Goal: Information Seeking & Learning: Find specific fact

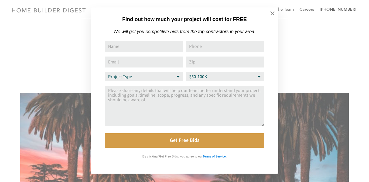
click at [60, 47] on div "Find out how much your project will cost for FREE We will get you competitive b…" at bounding box center [184, 91] width 369 height 182
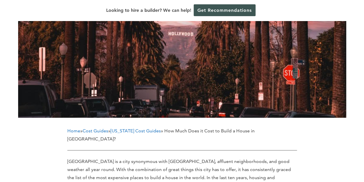
scroll to position [174, 0]
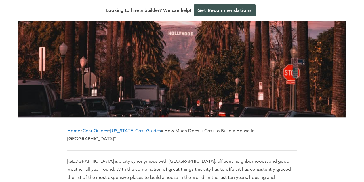
click at [147, 128] on link "California Cost Guides" at bounding box center [136, 130] width 50 height 5
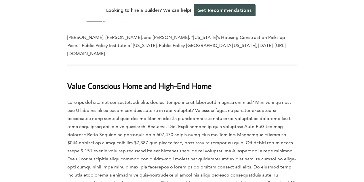
scroll to position [3575, 0]
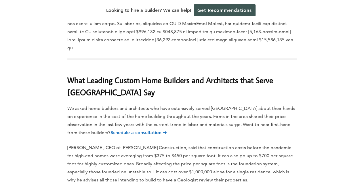
scroll to position [2833, 0]
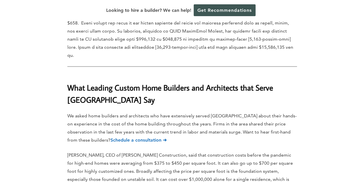
drag, startPoint x: 39, startPoint y: 102, endPoint x: 5, endPoint y: 88, distance: 37.0
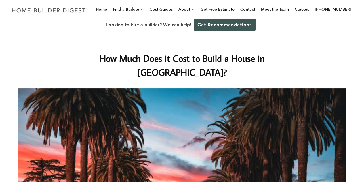
scroll to position [0, 0]
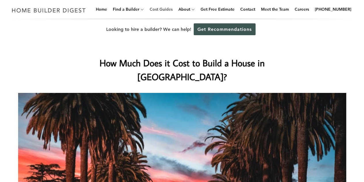
click at [169, 10] on link "Cost Guides" at bounding box center [161, 9] width 28 height 18
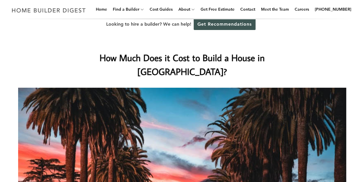
scroll to position [7, 0]
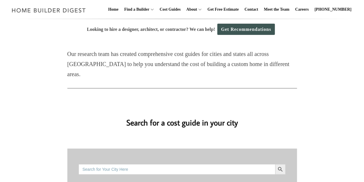
click at [121, 164] on input "Search for:" at bounding box center [177, 169] width 196 height 10
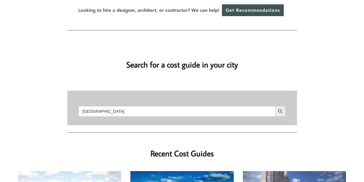
scroll to position [37, 0]
type input "[GEOGRAPHIC_DATA]"
click at [279, 108] on icon "Search" at bounding box center [280, 111] width 6 height 6
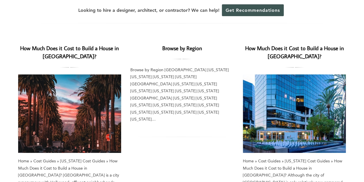
scroll to position [61, 0]
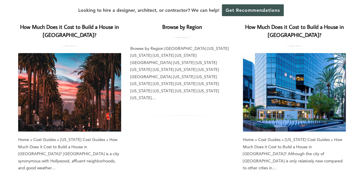
click at [60, 81] on img at bounding box center [69, 92] width 103 height 78
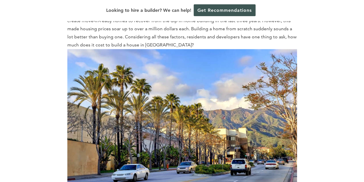
scroll to position [363, 0]
